Goal: Task Accomplishment & Management: Complete application form

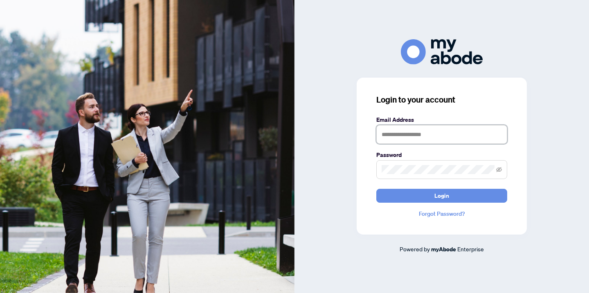
click at [459, 134] on input "text" at bounding box center [441, 134] width 131 height 19
type input "**********"
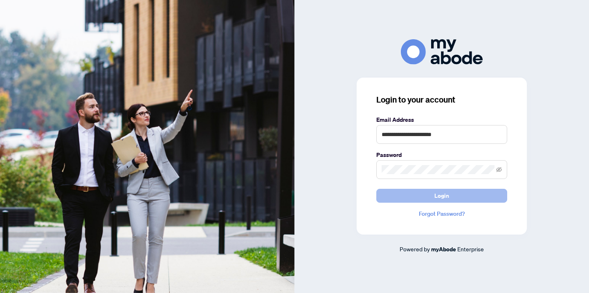
click at [449, 195] on button "Login" at bounding box center [441, 196] width 131 height 14
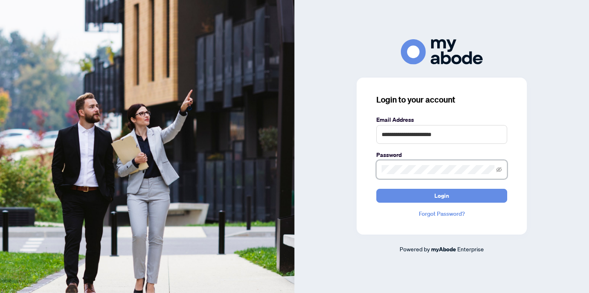
click at [376, 189] on button "Login" at bounding box center [441, 196] width 131 height 14
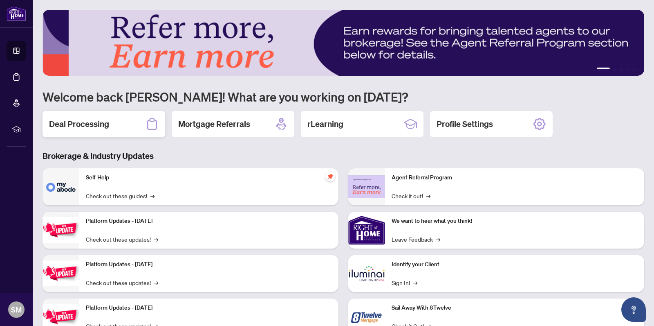
click at [94, 125] on h2 "Deal Processing" at bounding box center [79, 123] width 60 height 11
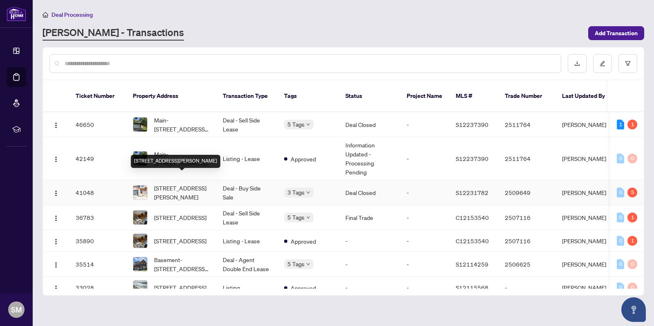
click at [172, 184] on span "[STREET_ADDRESS][PERSON_NAME]" at bounding box center [182, 192] width 56 height 18
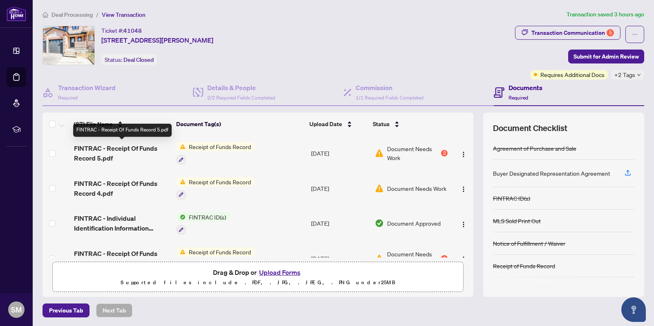
click at [140, 144] on span "FINTRAC - Receipt Of Funds Record 5.pdf" at bounding box center [122, 153] width 96 height 20
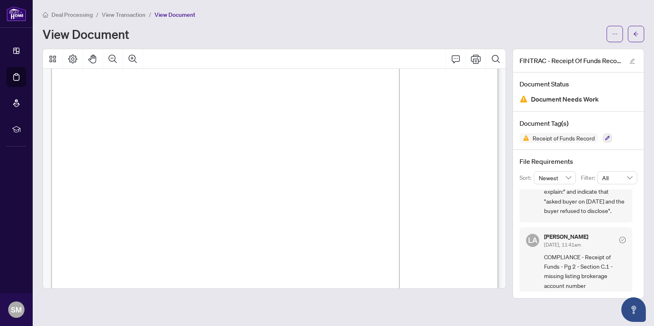
scroll to position [99, 0]
click at [633, 33] on icon "arrow-left" at bounding box center [636, 34] width 6 height 6
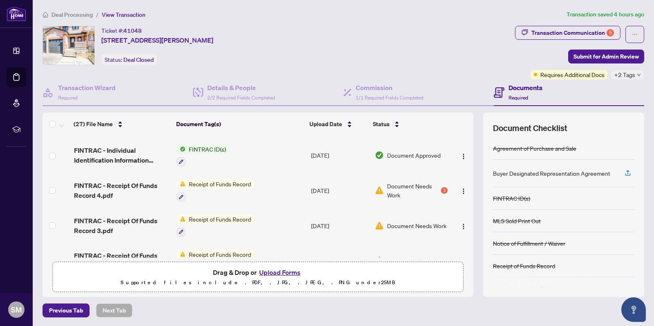
scroll to position [68, 0]
click at [142, 182] on span "FINTRAC - Receipt Of Funds Record 4.pdf" at bounding box center [122, 190] width 96 height 20
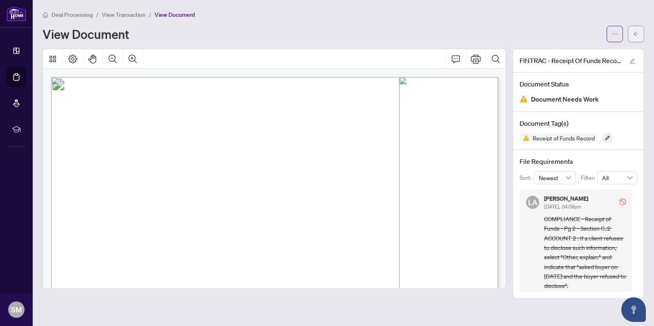
click at [636, 29] on span "button" at bounding box center [636, 33] width 6 height 13
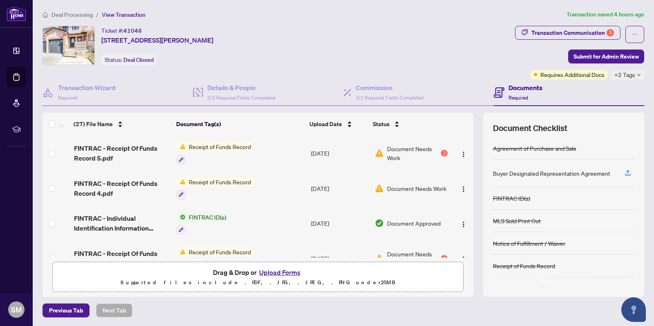
click at [280, 271] on button "Upload Forms" at bounding box center [280, 272] width 46 height 11
click at [280, 268] on button "Upload Forms" at bounding box center [280, 272] width 46 height 11
click at [277, 271] on button "Upload Forms" at bounding box center [280, 272] width 46 height 11
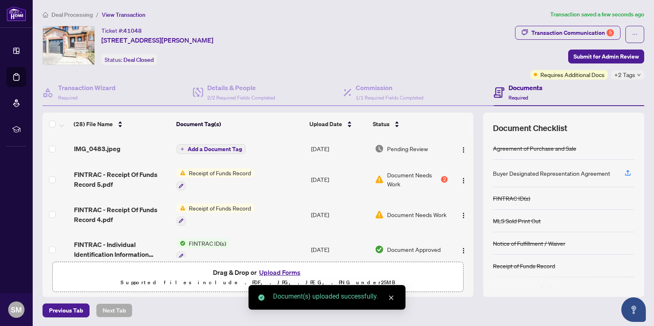
click at [286, 271] on button "Upload Forms" at bounding box center [280, 272] width 46 height 11
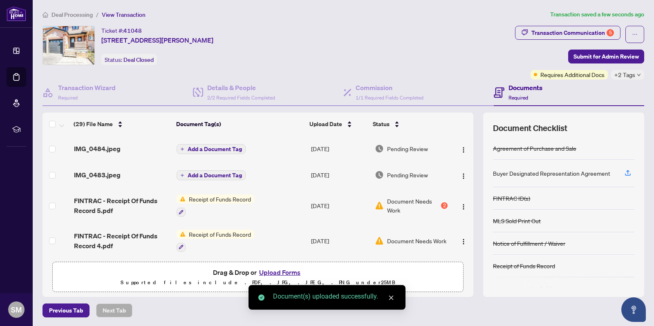
click at [282, 270] on button "Upload Forms" at bounding box center [280, 272] width 46 height 11
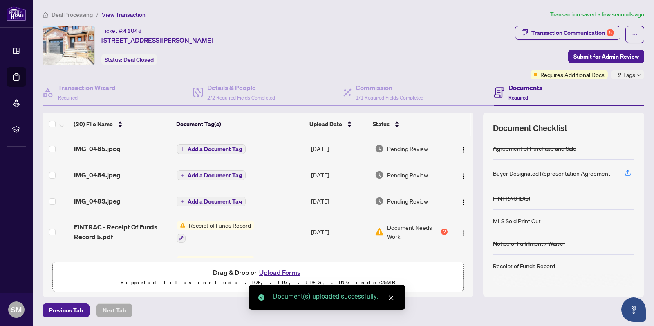
click at [278, 270] on button "Upload Forms" at bounding box center [280, 272] width 46 height 11
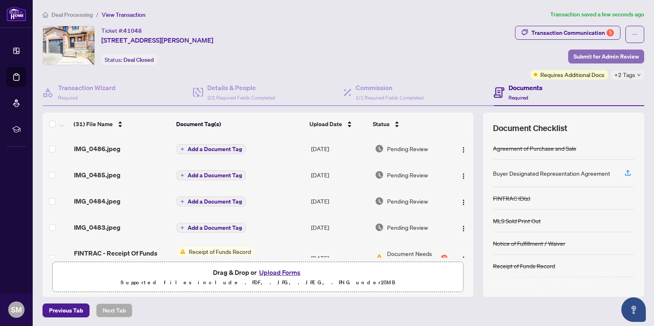
click at [592, 53] on span "Submit for Admin Review" at bounding box center [606, 56] width 65 height 13
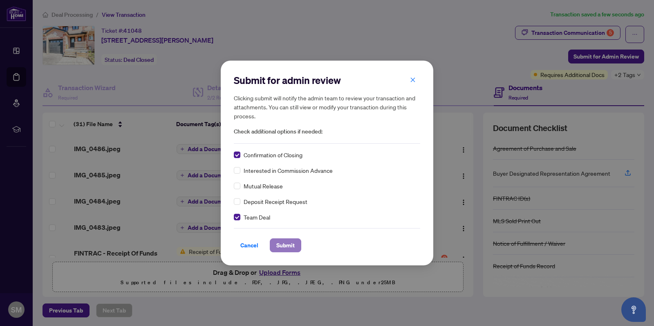
click at [291, 246] on span "Submit" at bounding box center [285, 244] width 18 height 13
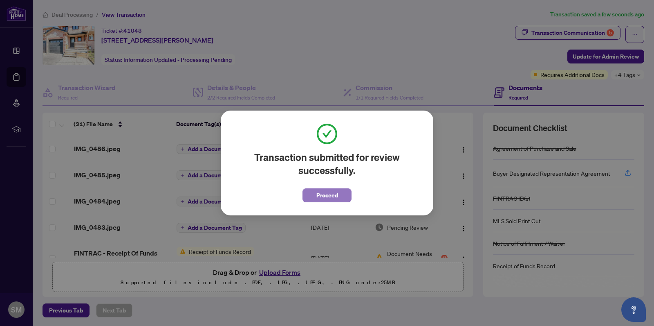
click at [328, 193] on span "Proceed" at bounding box center [328, 195] width 22 height 13
